Goal: Transaction & Acquisition: Purchase product/service

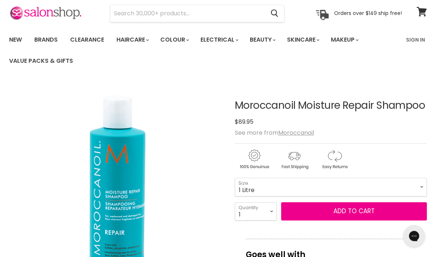
scroll to position [28, 0]
click at [347, 212] on span "Add to cart" at bounding box center [353, 211] width 41 height 9
click at [351, 215] on span "Add to cart" at bounding box center [353, 211] width 41 height 9
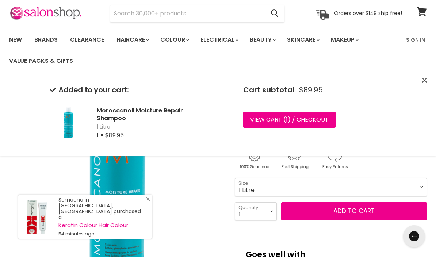
click at [130, 15] on input "Search" at bounding box center [187, 13] width 154 height 17
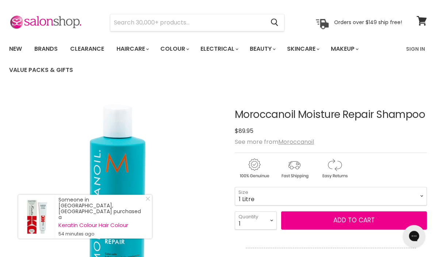
scroll to position [0, 0]
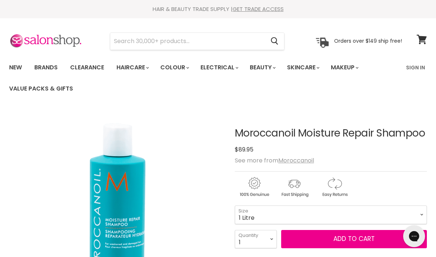
click at [136, 40] on input "Search" at bounding box center [187, 41] width 154 height 17
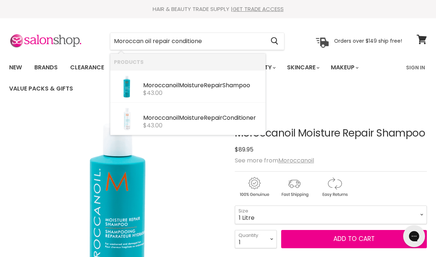
type input "Moroccan oil repair conditioner"
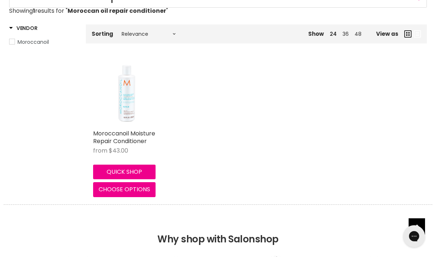
scroll to position [127, 0]
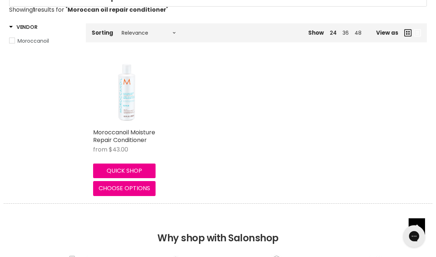
click at [131, 101] on img "Main content" at bounding box center [125, 92] width 65 height 65
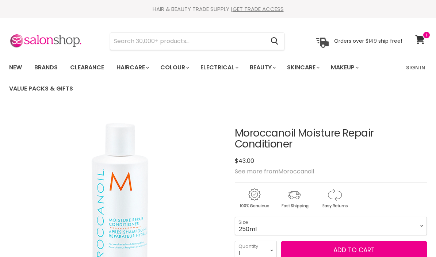
scroll to position [68, 0]
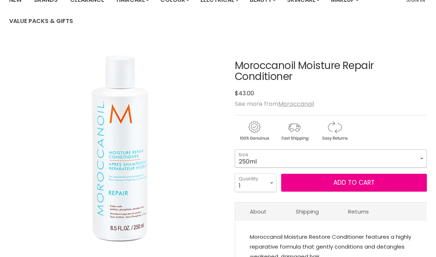
click at [420, 162] on select "250ml 1 Litre" at bounding box center [331, 158] width 192 height 18
select select "1 Litre"
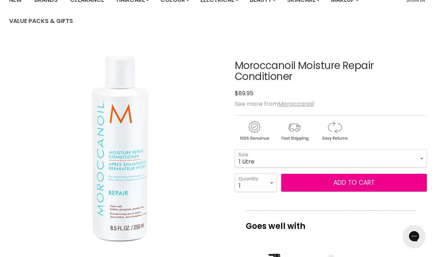
click at [341, 186] on button "Add to cart" at bounding box center [354, 183] width 146 height 18
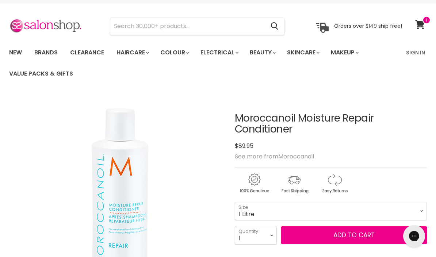
scroll to position [15, 0]
click at [348, 236] on button "Add to cart" at bounding box center [354, 235] width 146 height 18
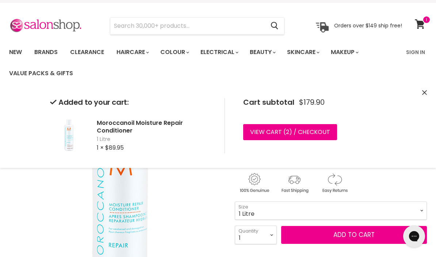
click at [418, 94] on div "Added to your cart: Moroccanoil Moisture Repair Conditioner 1 Litre 1 × $89.95 …" at bounding box center [218, 126] width 436 height 84
click at [304, 129] on link "View cart ( 2 ) / Checkout" at bounding box center [290, 132] width 94 height 16
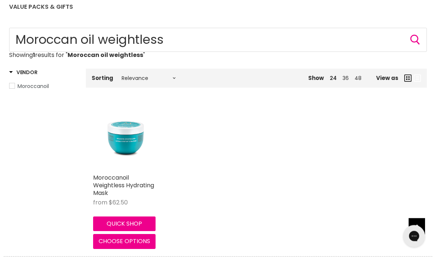
scroll to position [82, 0]
click at [115, 183] on link "Moroccanoil Weightless Hydrating Mask" at bounding box center [123, 185] width 61 height 24
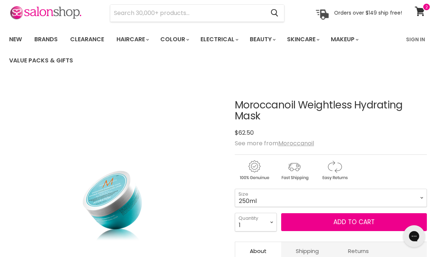
scroll to position [29, 0]
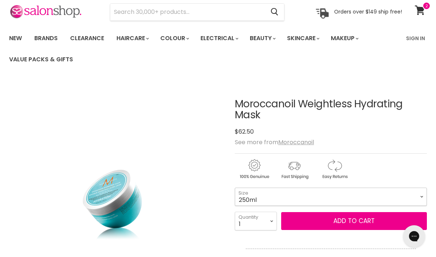
click at [400, 193] on select "250ml 1 Litre" at bounding box center [331, 197] width 192 height 18
click at [349, 223] on span "Add to cart" at bounding box center [353, 220] width 41 height 9
click at [358, 222] on span "Add to cart" at bounding box center [353, 220] width 41 height 9
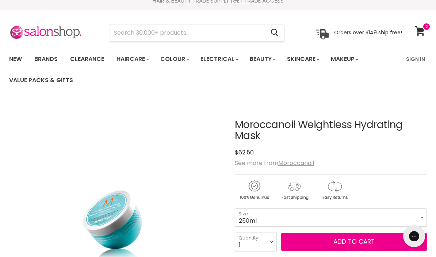
scroll to position [0, 0]
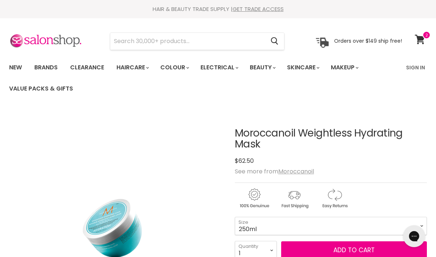
click at [131, 43] on input "Search" at bounding box center [187, 41] width 154 height 17
click at [87, 87] on ul "New Brands Clearance Haircare" at bounding box center [203, 78] width 398 height 42
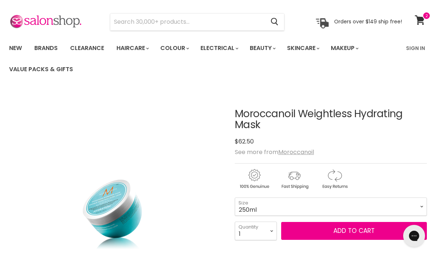
scroll to position [19, 0]
click at [424, 20] on icon at bounding box center [420, 19] width 10 height 9
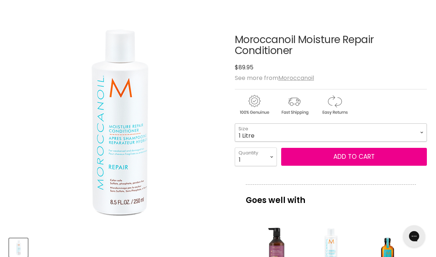
click at [415, 135] on select "250ml 1 Litre" at bounding box center [331, 132] width 192 height 18
select select "250ml"
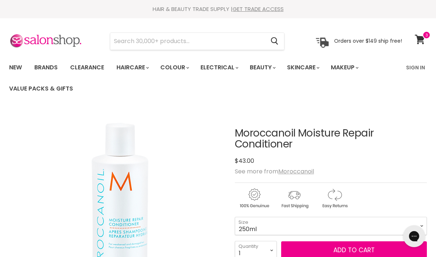
click at [425, 39] on icon at bounding box center [420, 39] width 10 height 9
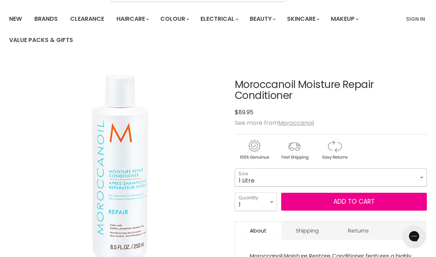
click at [387, 183] on select "250ml 1 Litre" at bounding box center [331, 177] width 192 height 18
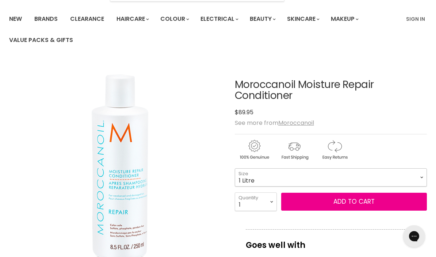
select select "250ml"
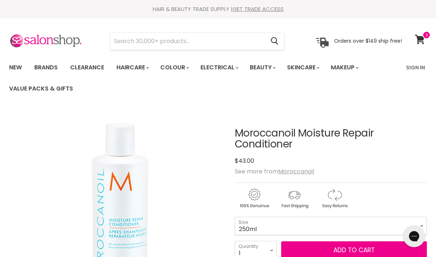
click at [50, 66] on link "Brands" at bounding box center [46, 67] width 34 height 15
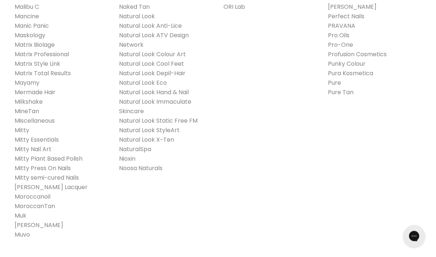
scroll to position [901, 0]
click at [28, 193] on link "Moroccanoil" at bounding box center [33, 197] width 36 height 8
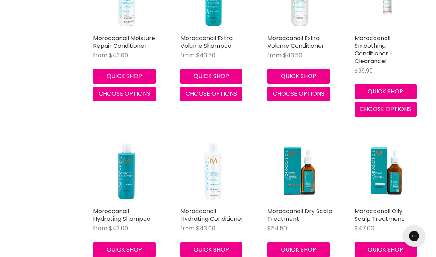
scroll to position [1426, 0]
click at [123, 50] on link "Moroccanoil Moisture Repair Conditioner" at bounding box center [124, 42] width 62 height 16
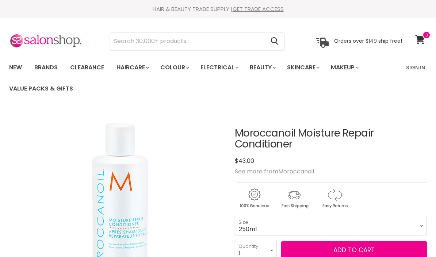
scroll to position [15, 0]
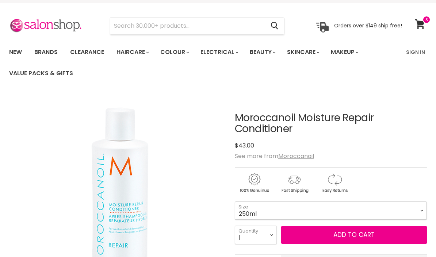
click at [416, 212] on select "250ml 1 Litre" at bounding box center [331, 211] width 192 height 18
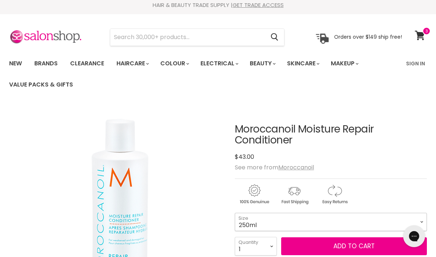
scroll to position [0, 0]
